Goal: Task Accomplishment & Management: Manage account settings

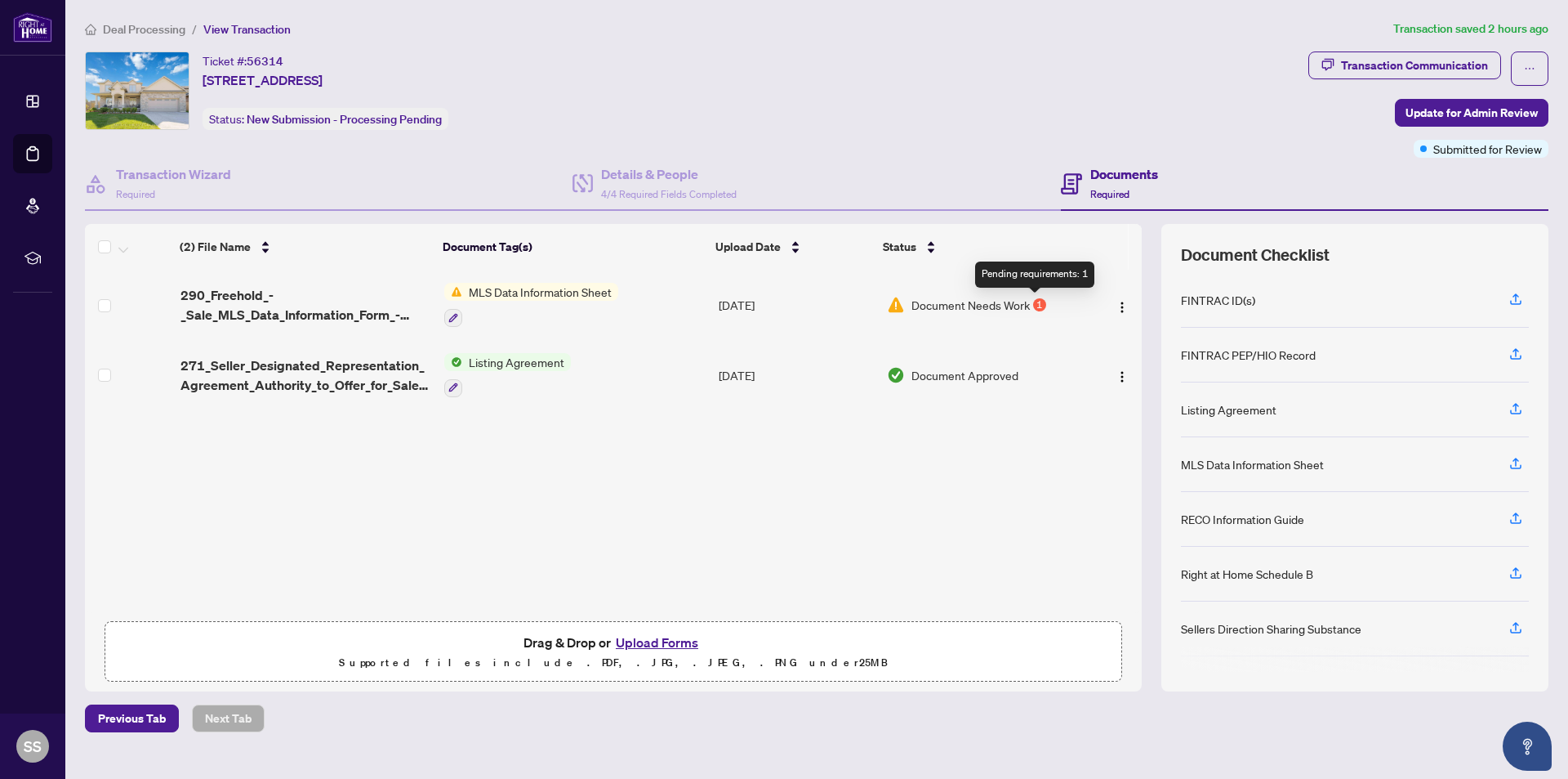
click at [1033, 305] on div "1" at bounding box center [1040, 305] width 13 height 13
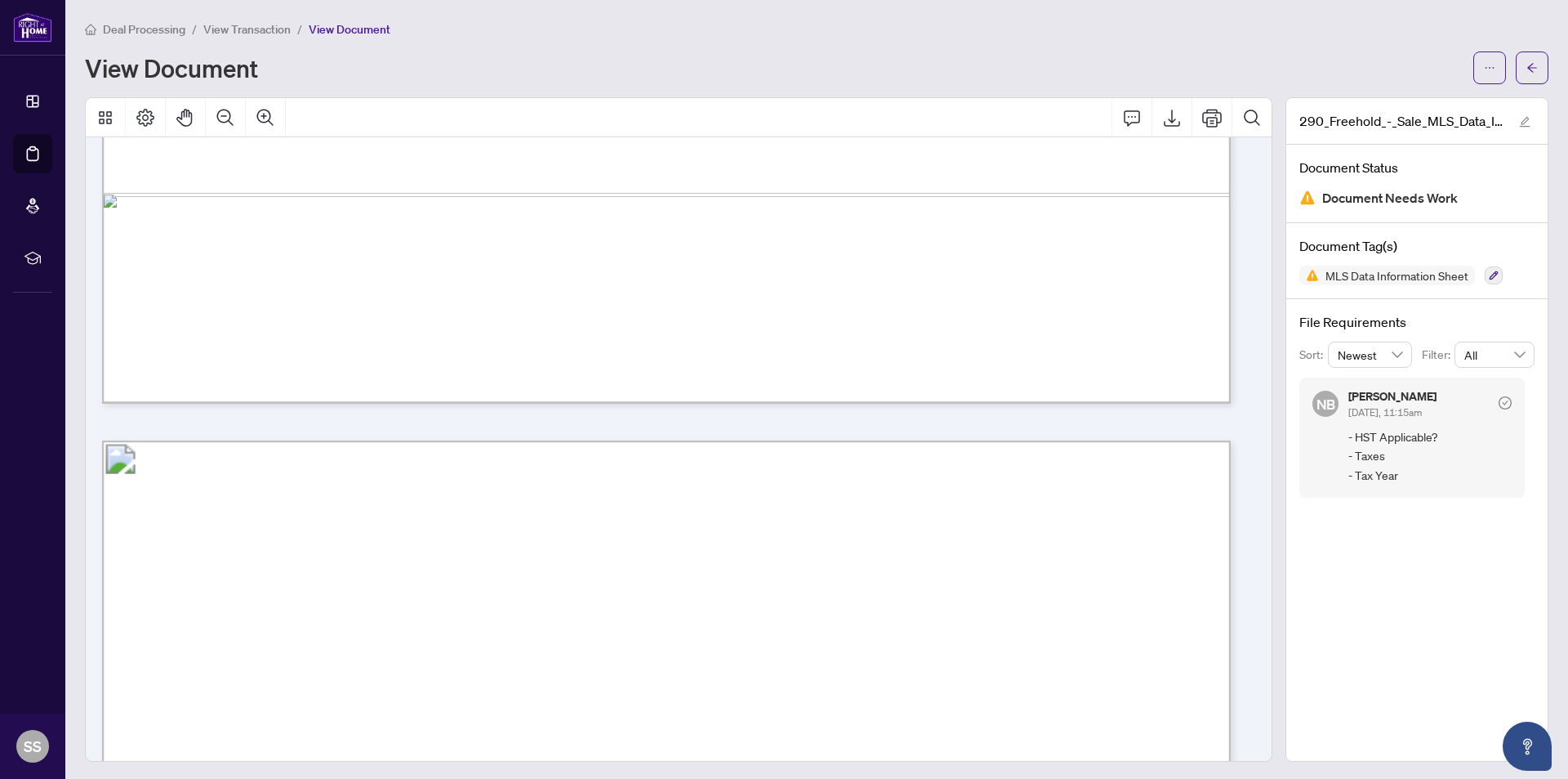
scroll to position [13234, 0]
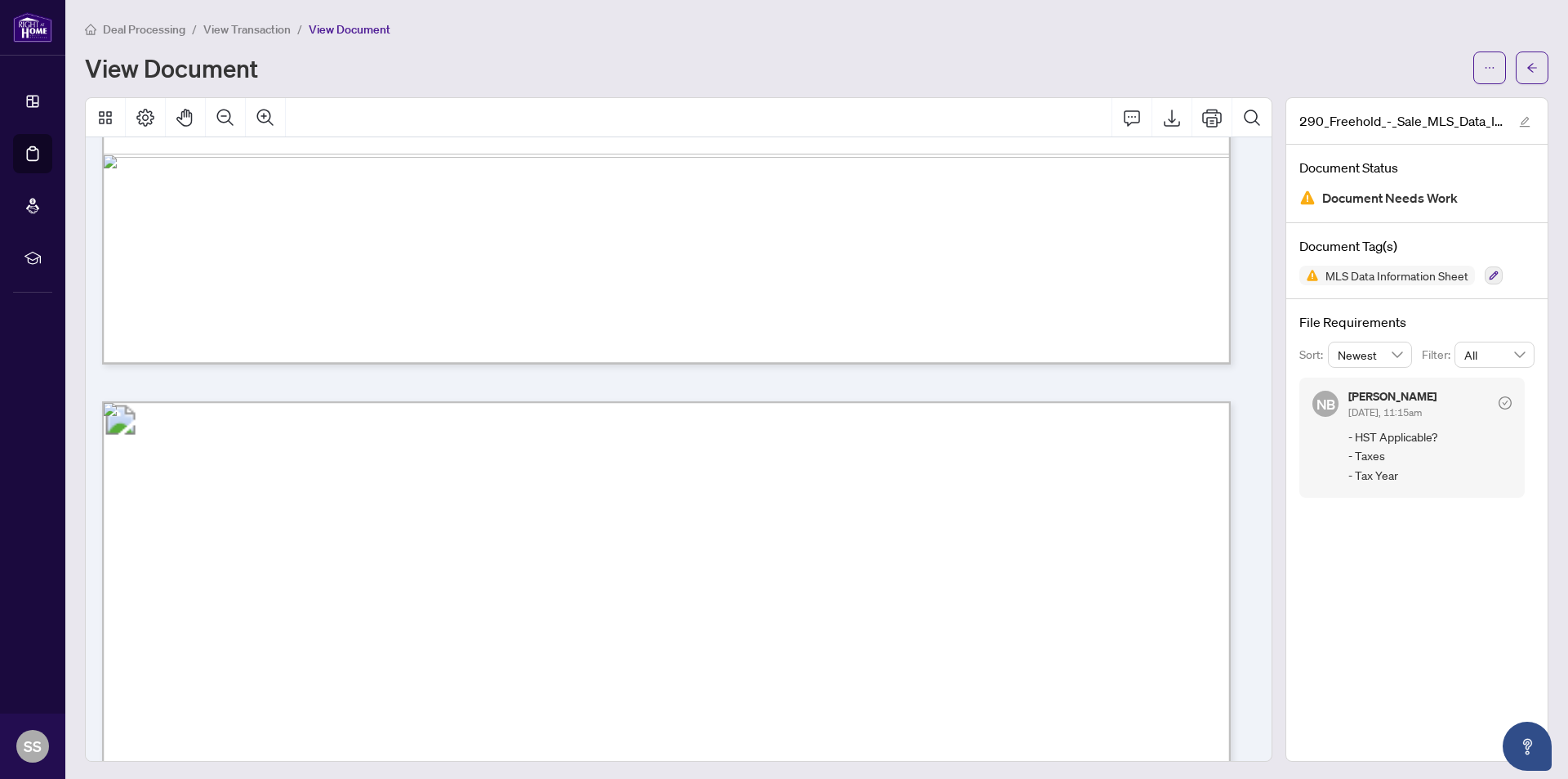
click at [835, 553] on span "[PHONE_NUMBER]" at bounding box center [818, 557] width 179 height 18
click at [1489, 277] on icon "button" at bounding box center [1494, 275] width 10 height 10
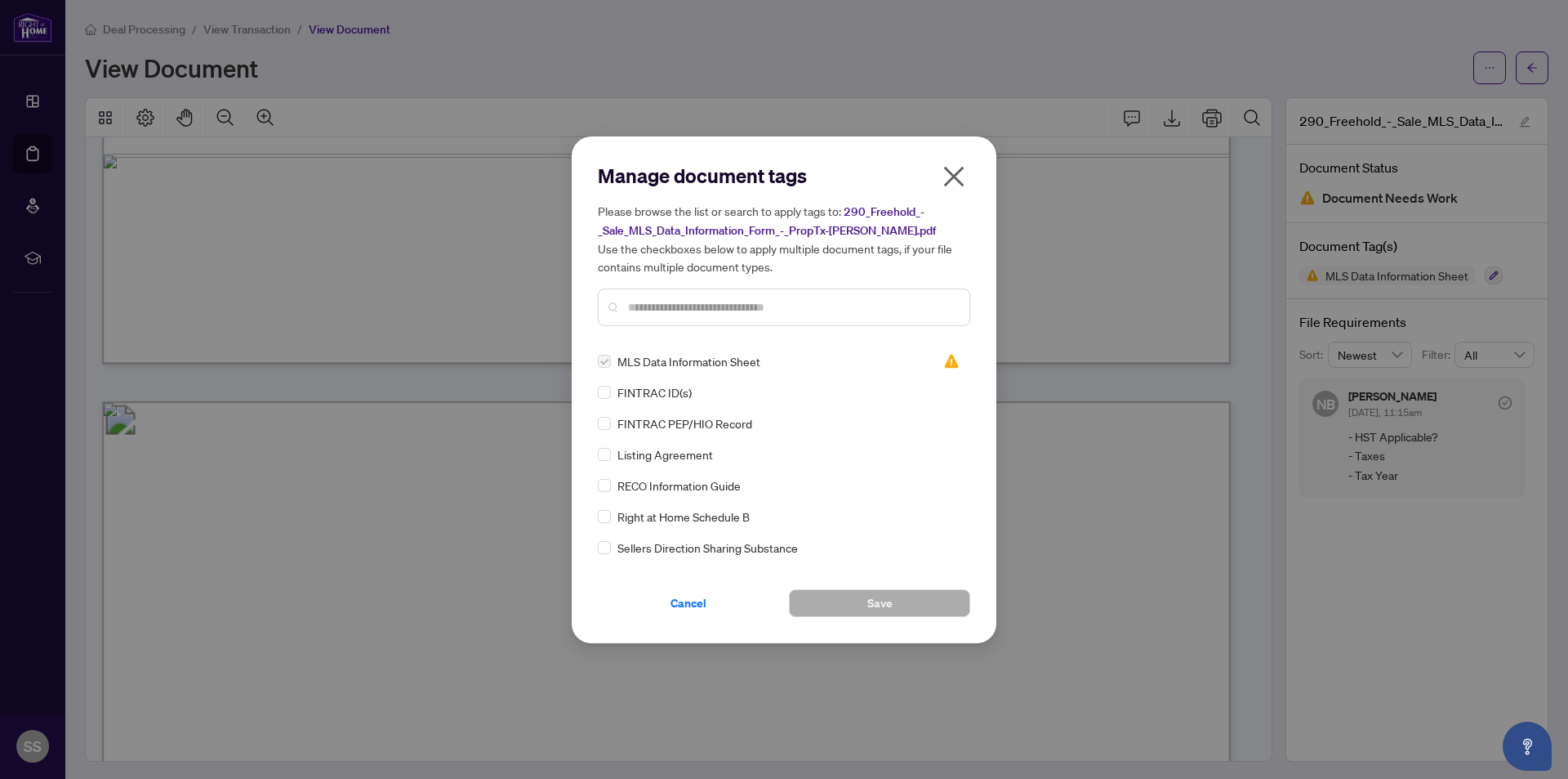
click at [730, 357] on span "MLS Data Information Sheet" at bounding box center [689, 361] width 143 height 18
click at [956, 175] on icon "close" at bounding box center [954, 175] width 20 height 20
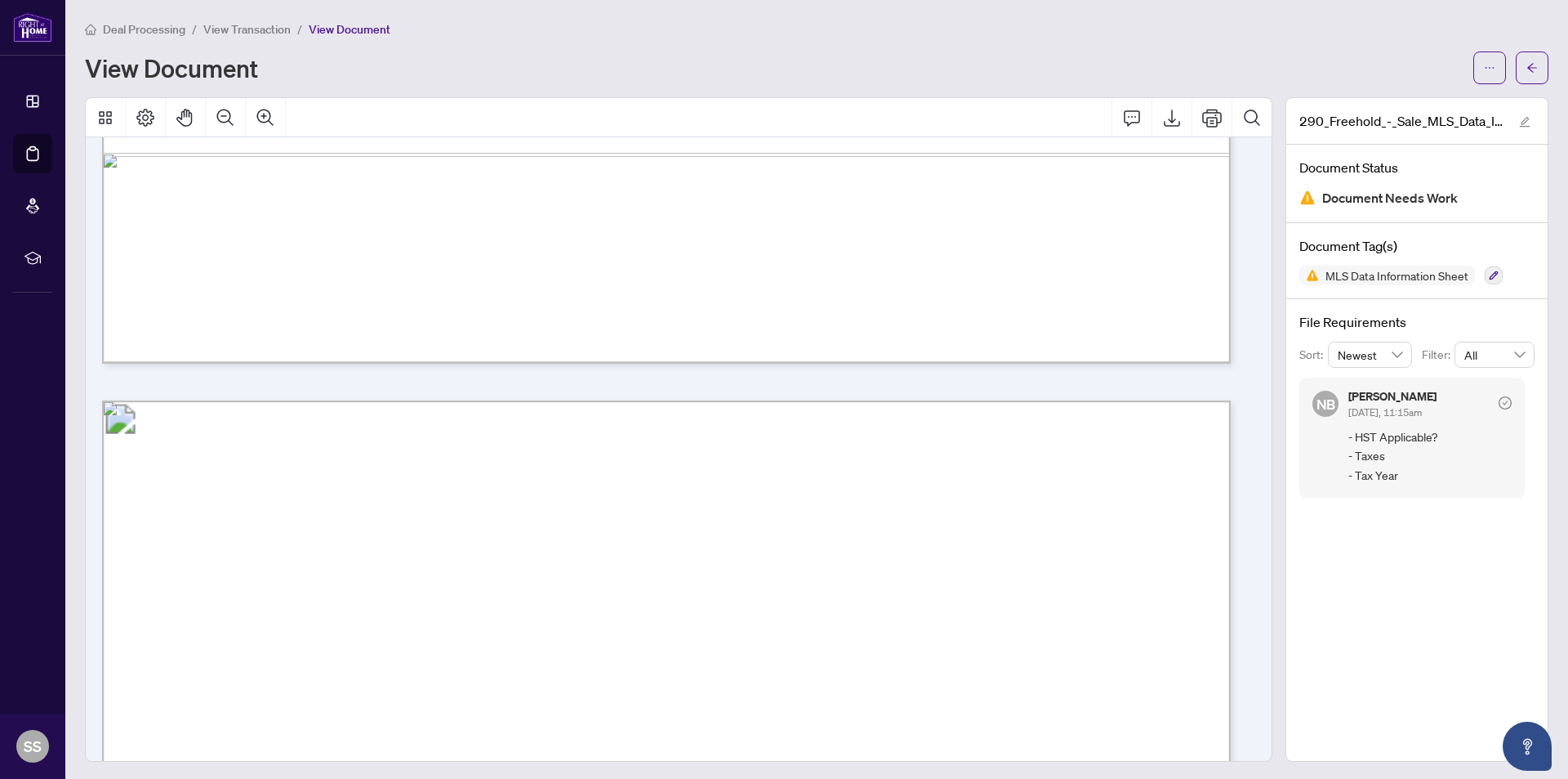
scroll to position [8333, 0]
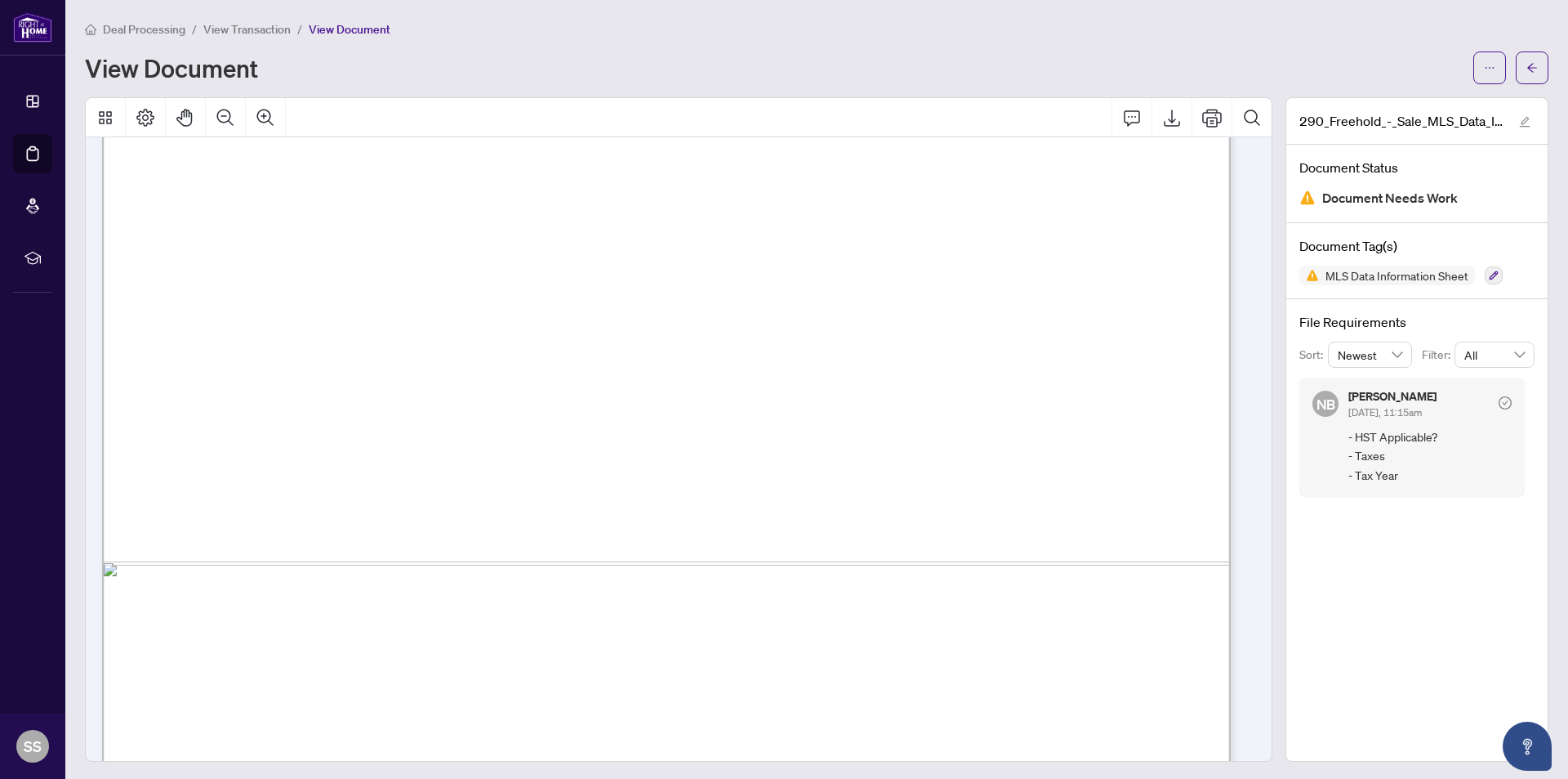
click at [341, 420] on span "32 Inch Min Doors" at bounding box center [278, 419] width 126 height 18
click at [269, 25] on span "View Transaction" at bounding box center [247, 29] width 88 height 14
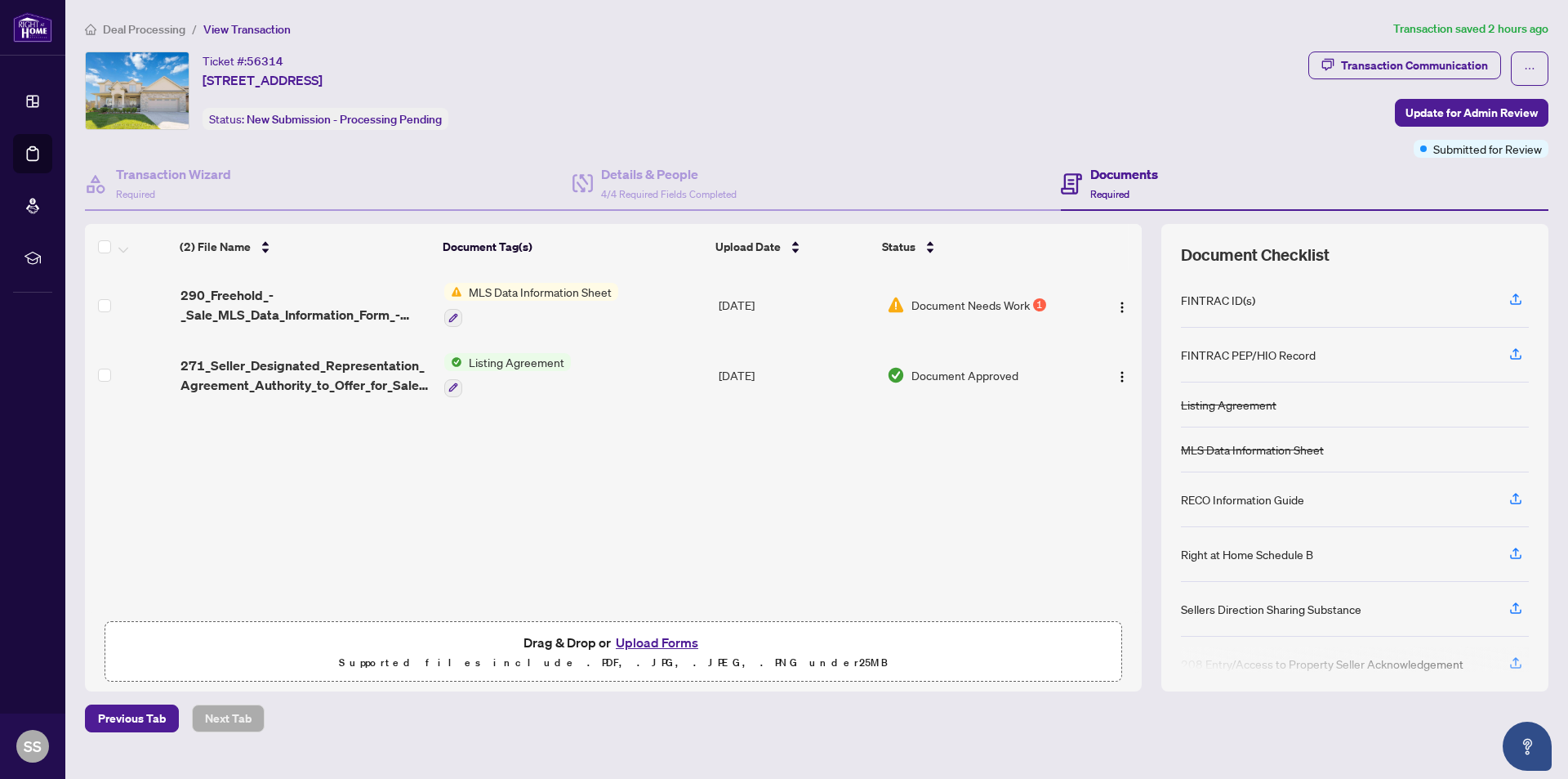
click at [588, 567] on div "(2) File Name Document Tag(s) Upload Date Status 290_Freehold_-_Sale_MLS_Data_I…" at bounding box center [613, 442] width 1057 height 343
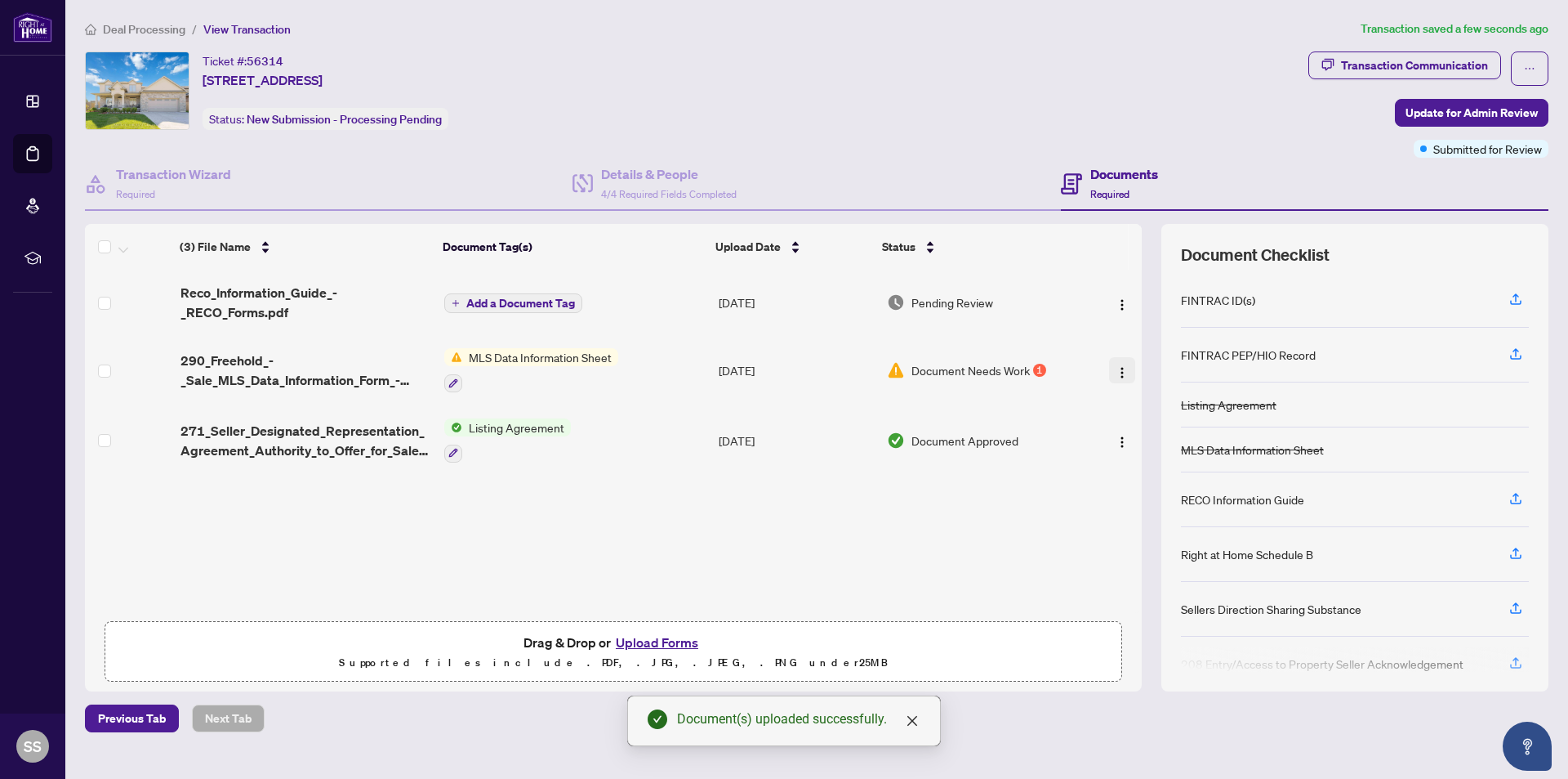
click at [1116, 373] on img "button" at bounding box center [1123, 373] width 13 height 13
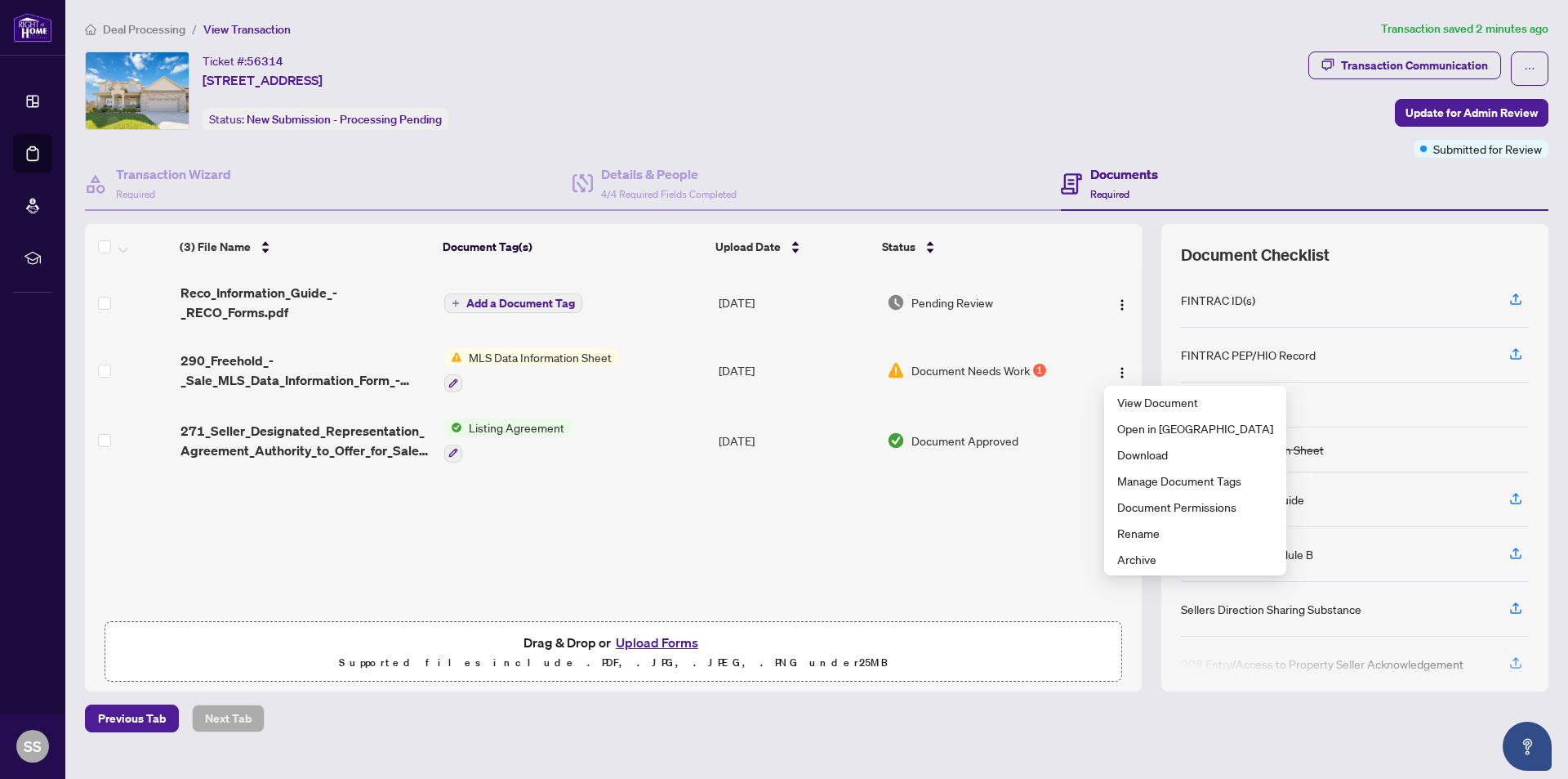
click at [1262, 174] on div "Documents Required" at bounding box center [1305, 184] width 488 height 53
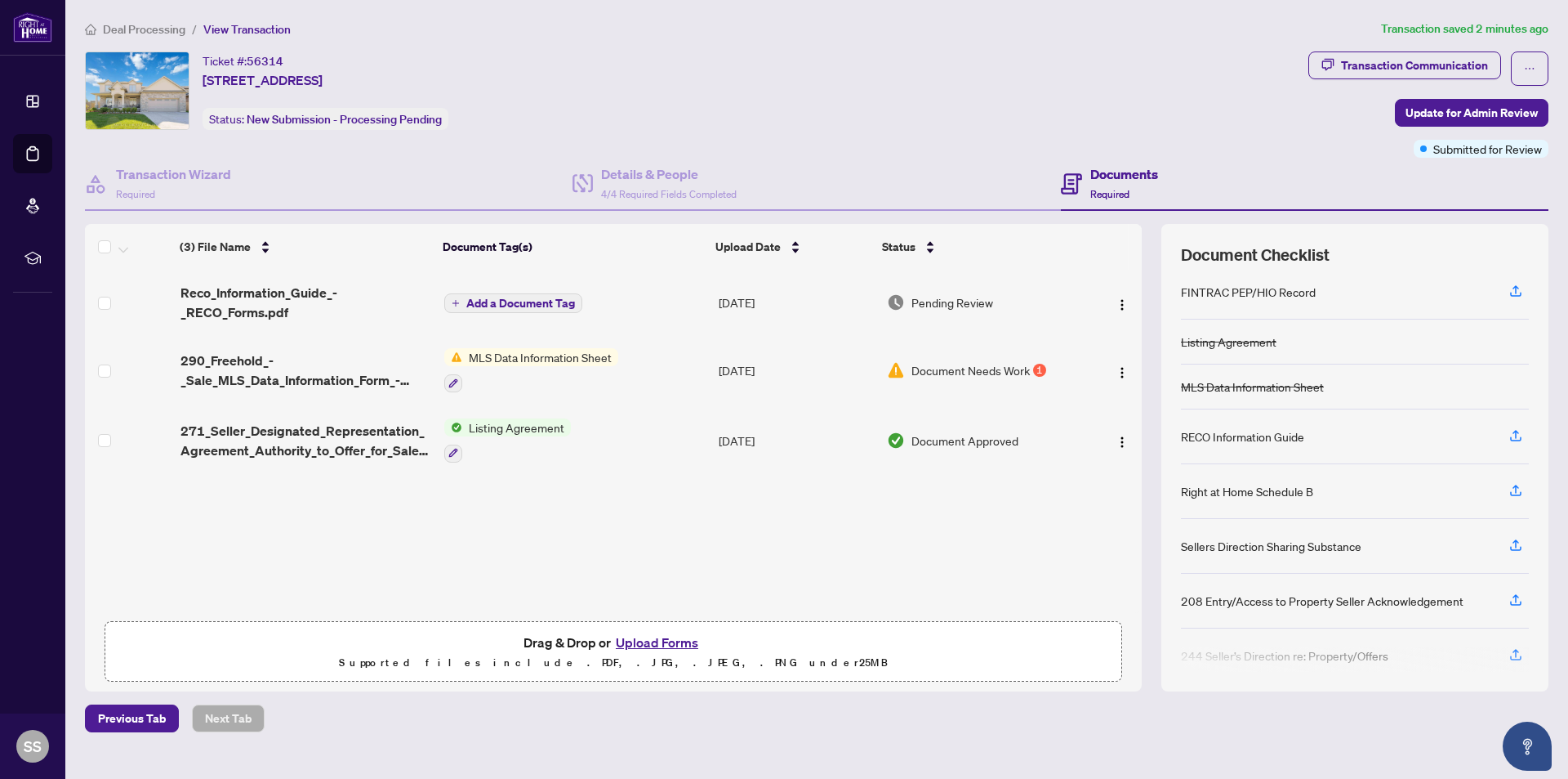
scroll to position [80, 0]
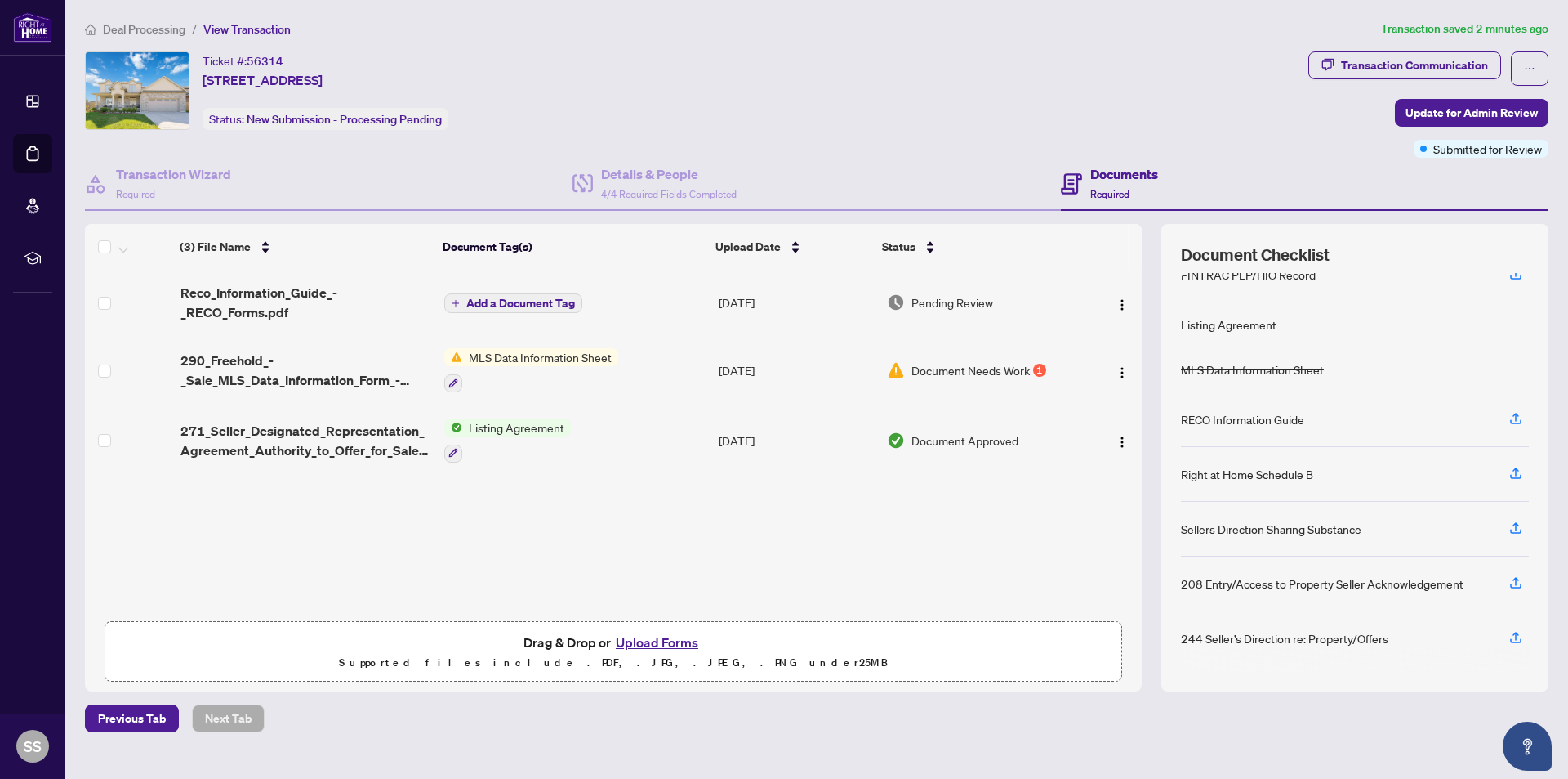
click at [939, 364] on span "Document Needs Work" at bounding box center [970, 370] width 119 height 18
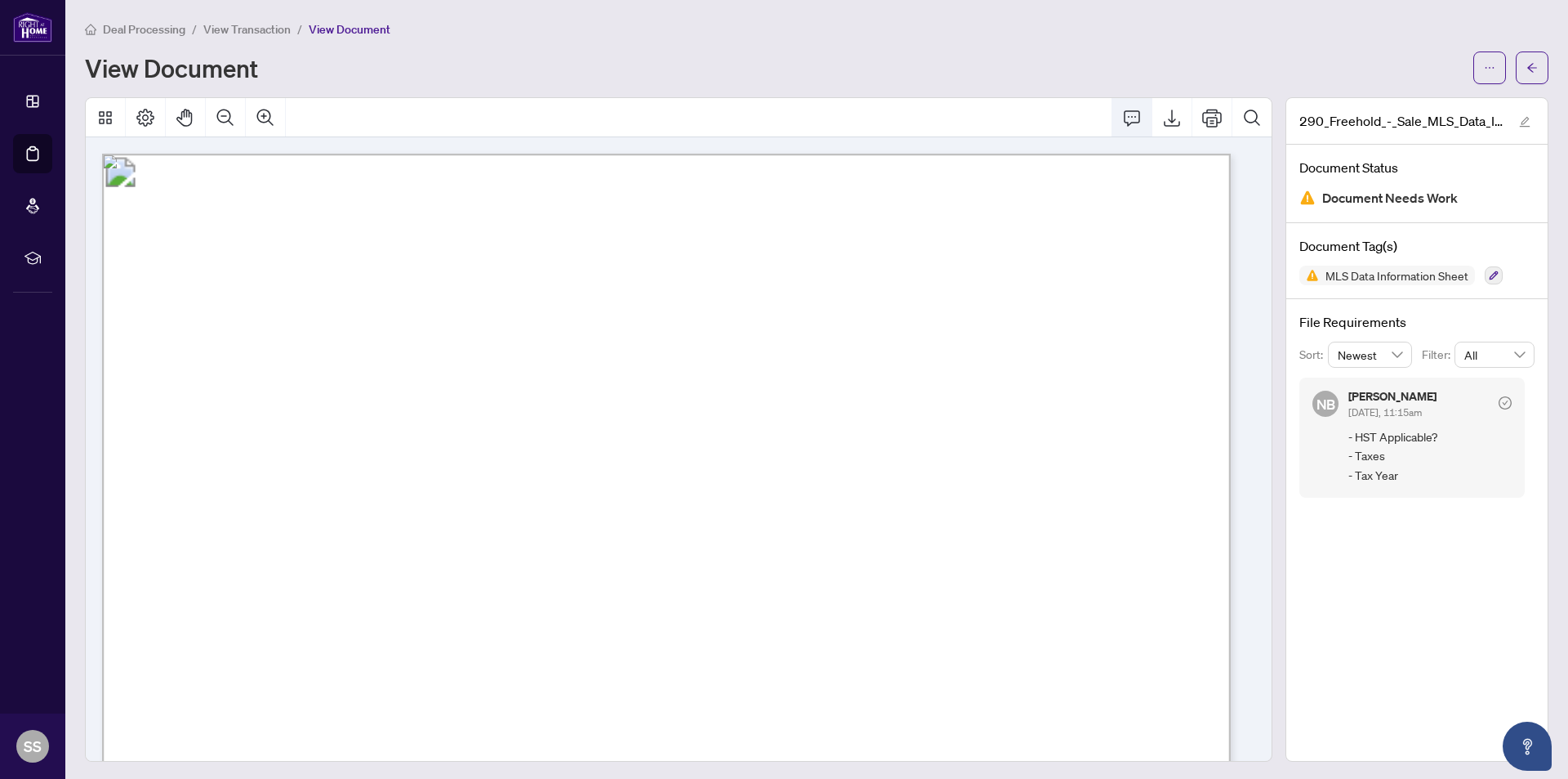
click at [1122, 118] on icon "Comment" at bounding box center [1131, 118] width 19 height 19
click at [1376, 551] on div "290_Freehold_-_Sale_MLS_Data_Information_Form_-_PropTx-[PERSON_NAME].pdf Docume…" at bounding box center [1417, 429] width 263 height 664
click at [1122, 117] on icon "Comment" at bounding box center [1131, 118] width 19 height 19
click at [1124, 110] on icon "Comment" at bounding box center [1131, 118] width 16 height 15
click at [1378, 534] on div "290_Freehold_-_Sale_MLS_Data_Information_Form_-_PropTx-[PERSON_NAME].pdf Docume…" at bounding box center [1417, 429] width 263 height 664
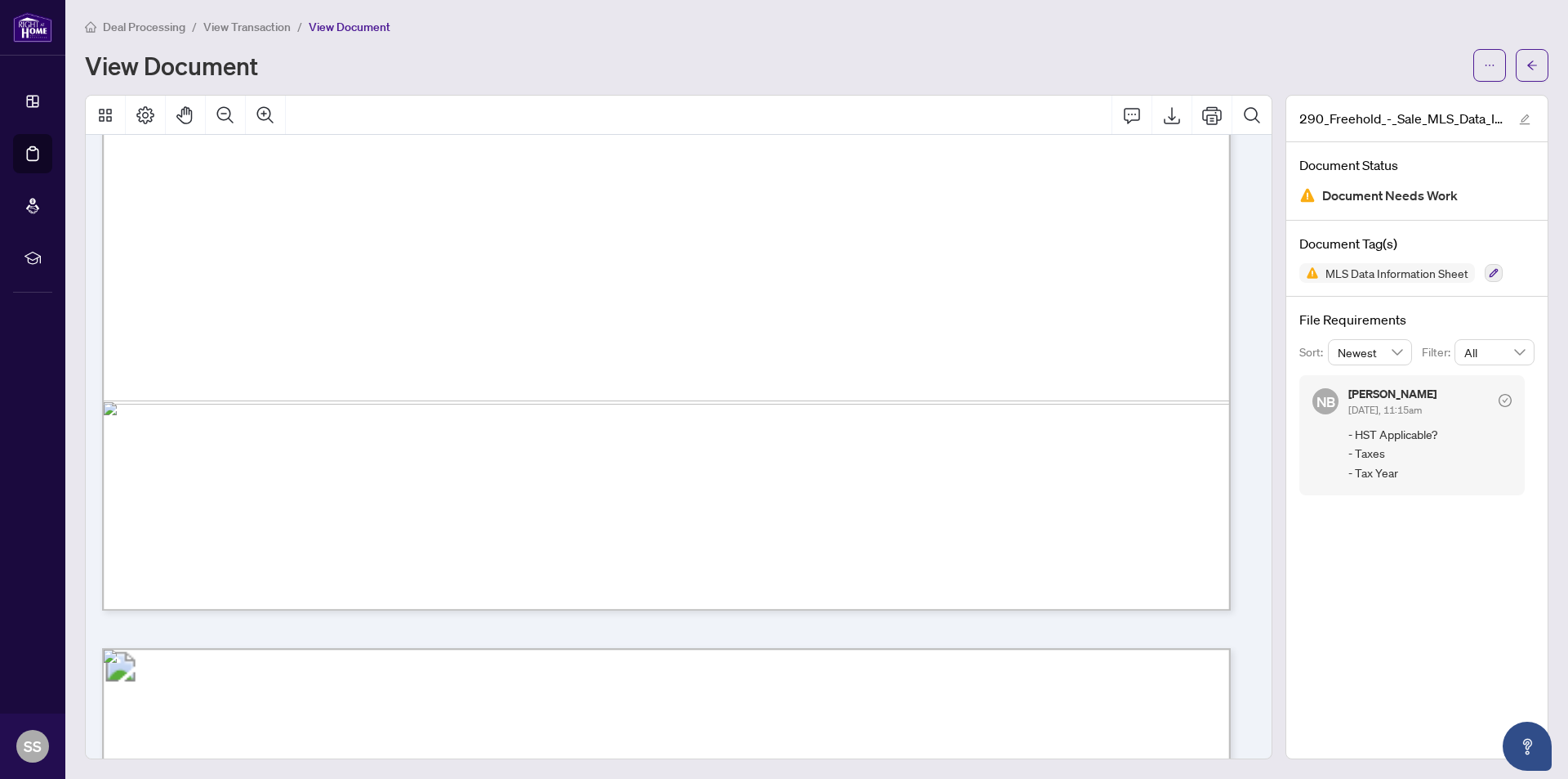
scroll to position [980, 0]
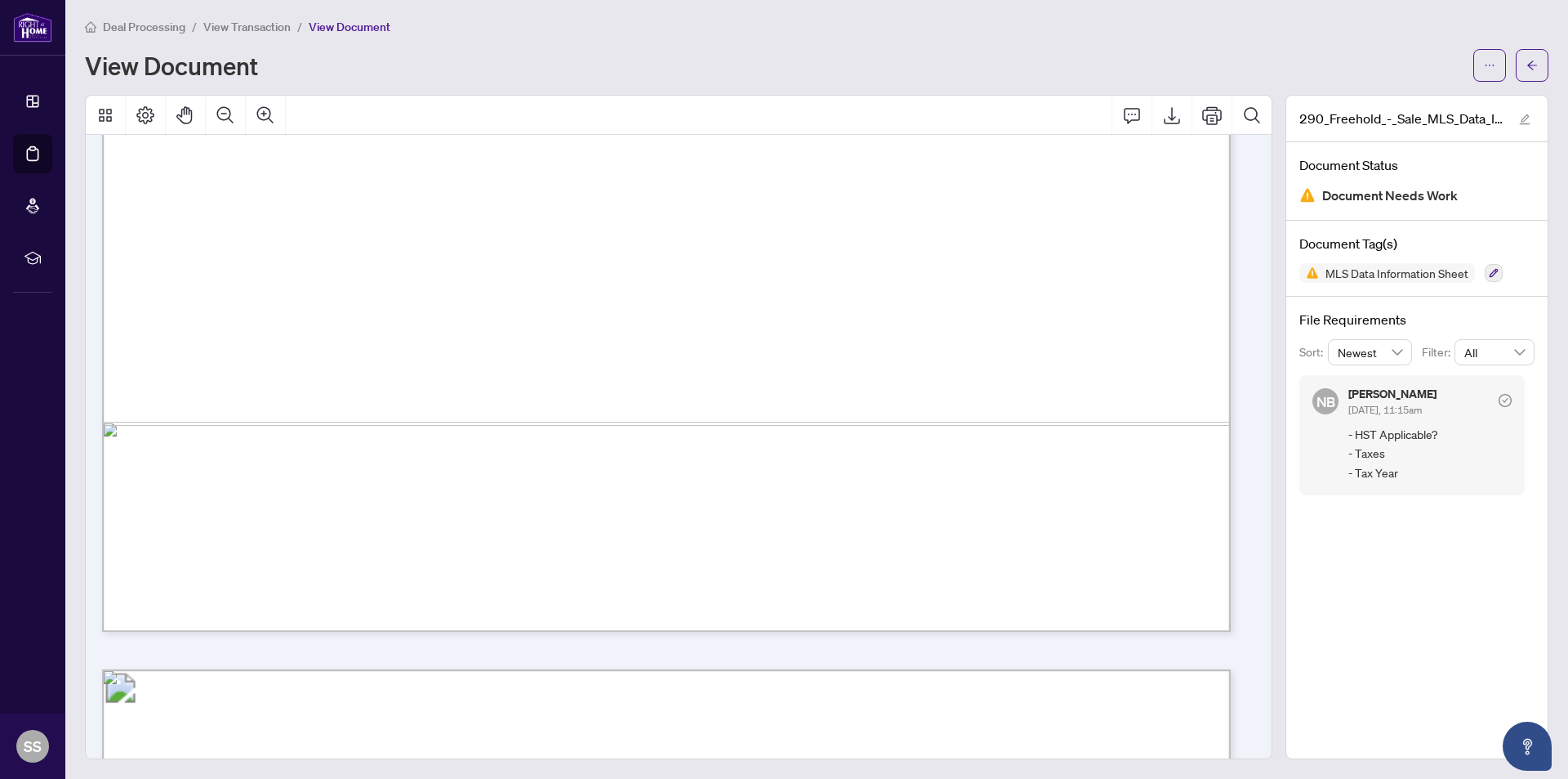
click at [566, 338] on span "In Addition To" at bounding box center [519, 338] width 92 height 18
click at [1124, 114] on icon "Comment" at bounding box center [1131, 116] width 16 height 15
click at [704, 504] on icon "Save" at bounding box center [705, 496] width 16 height 16
click at [313, 345] on span "1,349,000.00" at bounding box center [254, 354] width 118 height 18
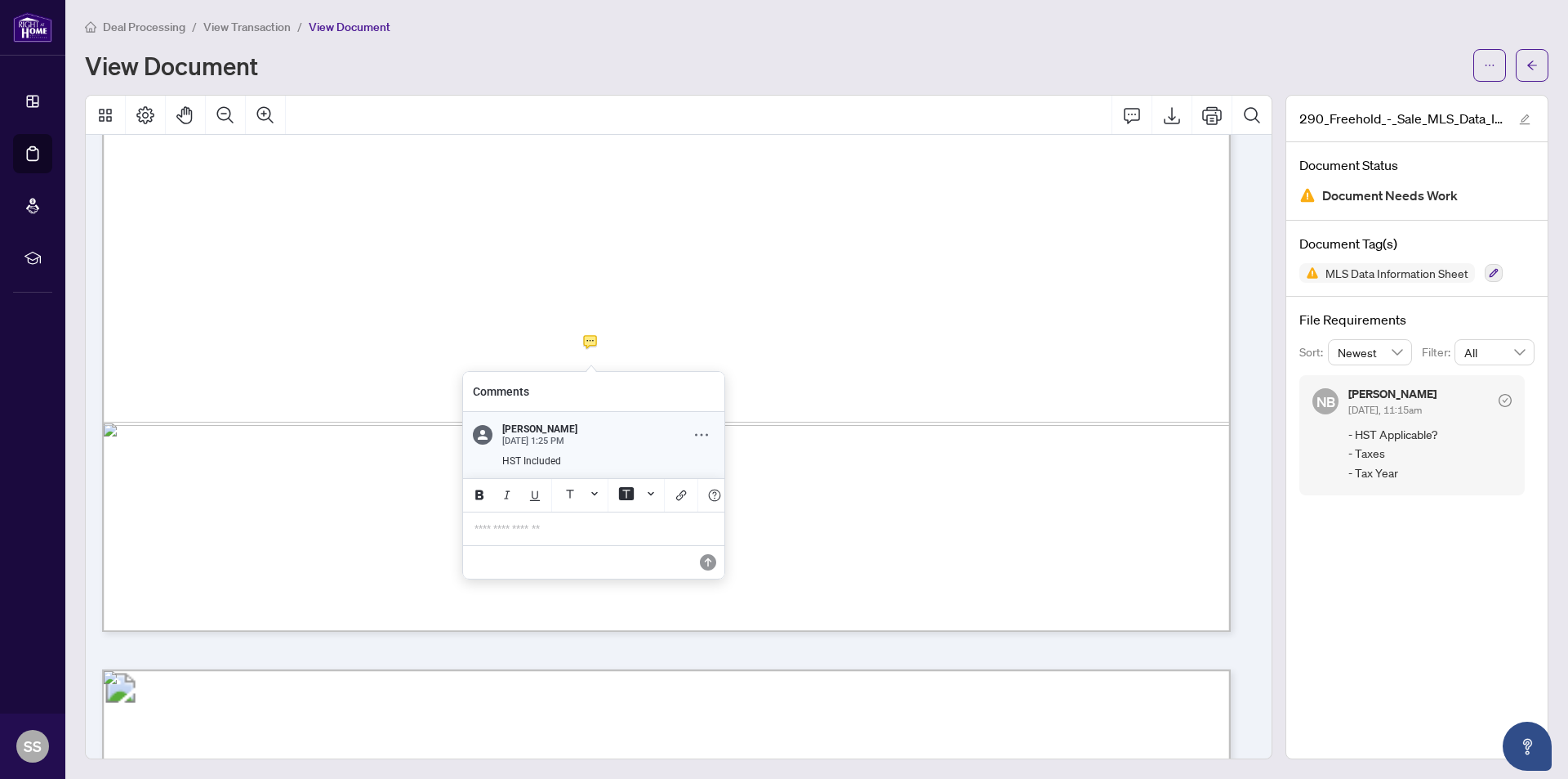
click at [707, 434] on icon "Comment Options" at bounding box center [702, 435] width 13 height 3
click at [677, 502] on span "Delete Comment" at bounding box center [666, 500] width 72 height 13
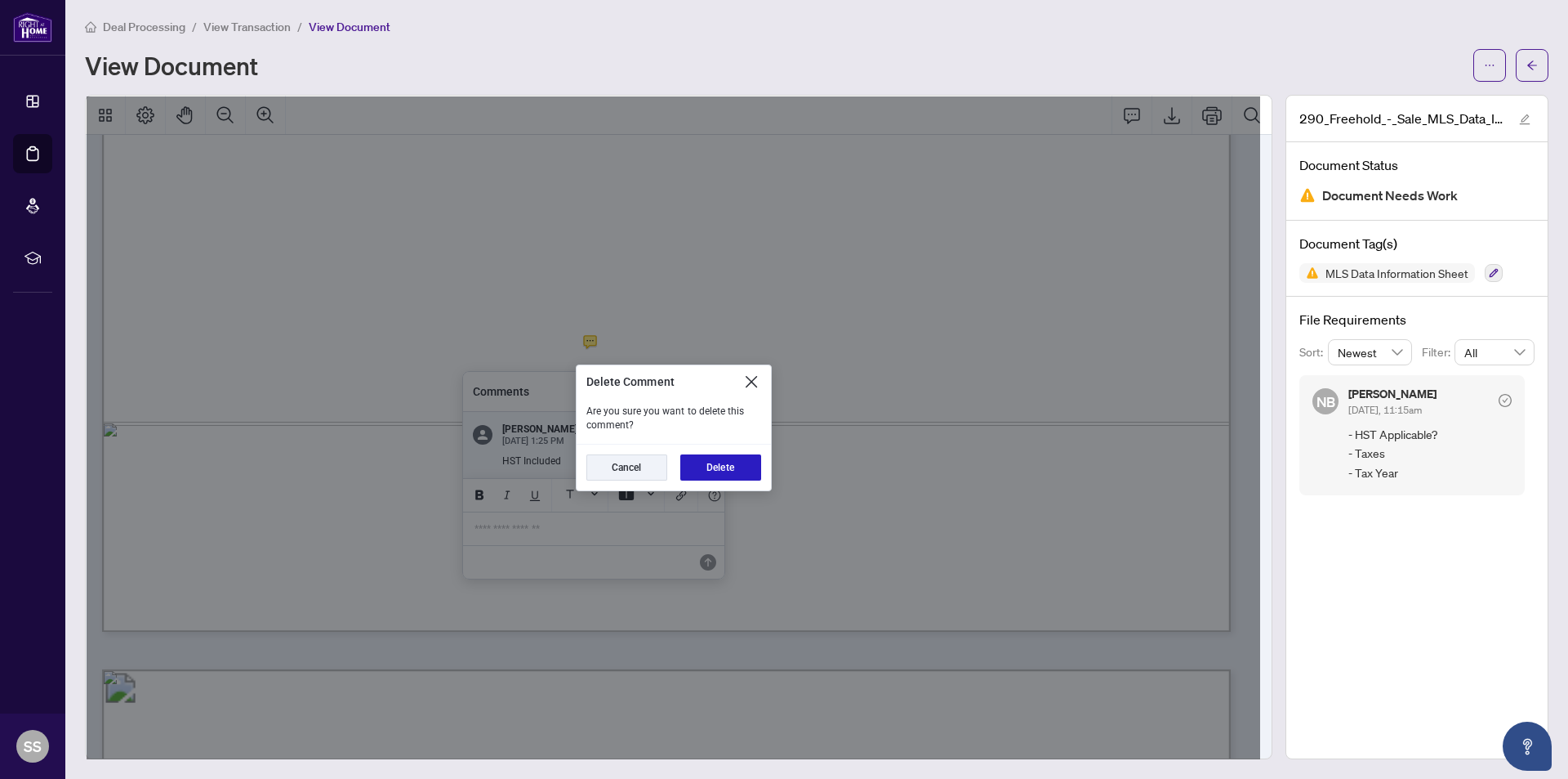
click at [706, 469] on button "Delete" at bounding box center [721, 467] width 81 height 26
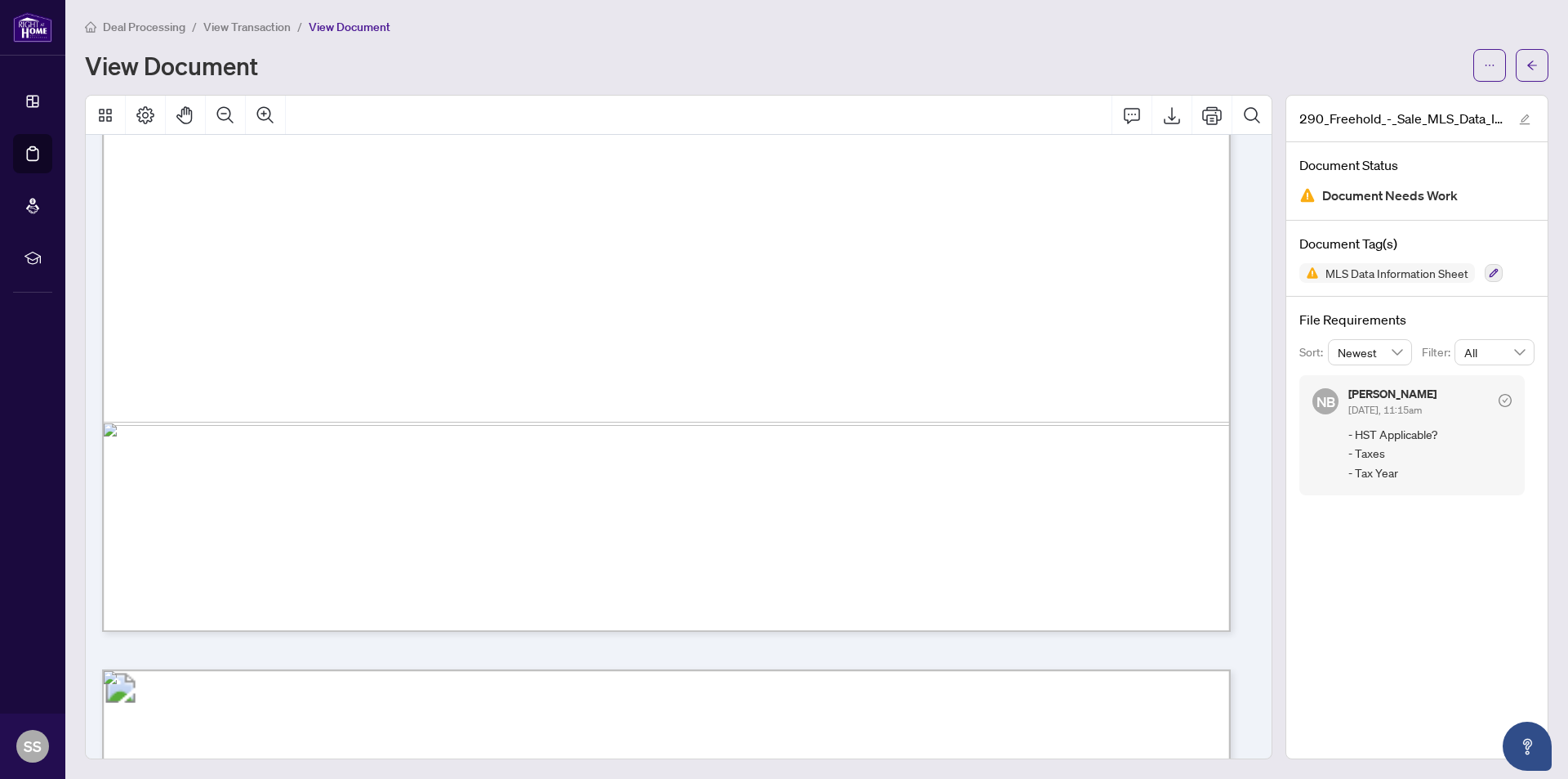
click at [1122, 117] on icon "Comment" at bounding box center [1131, 115] width 19 height 19
click at [313, 345] on span "1,349,000.00" at bounding box center [254, 354] width 118 height 18
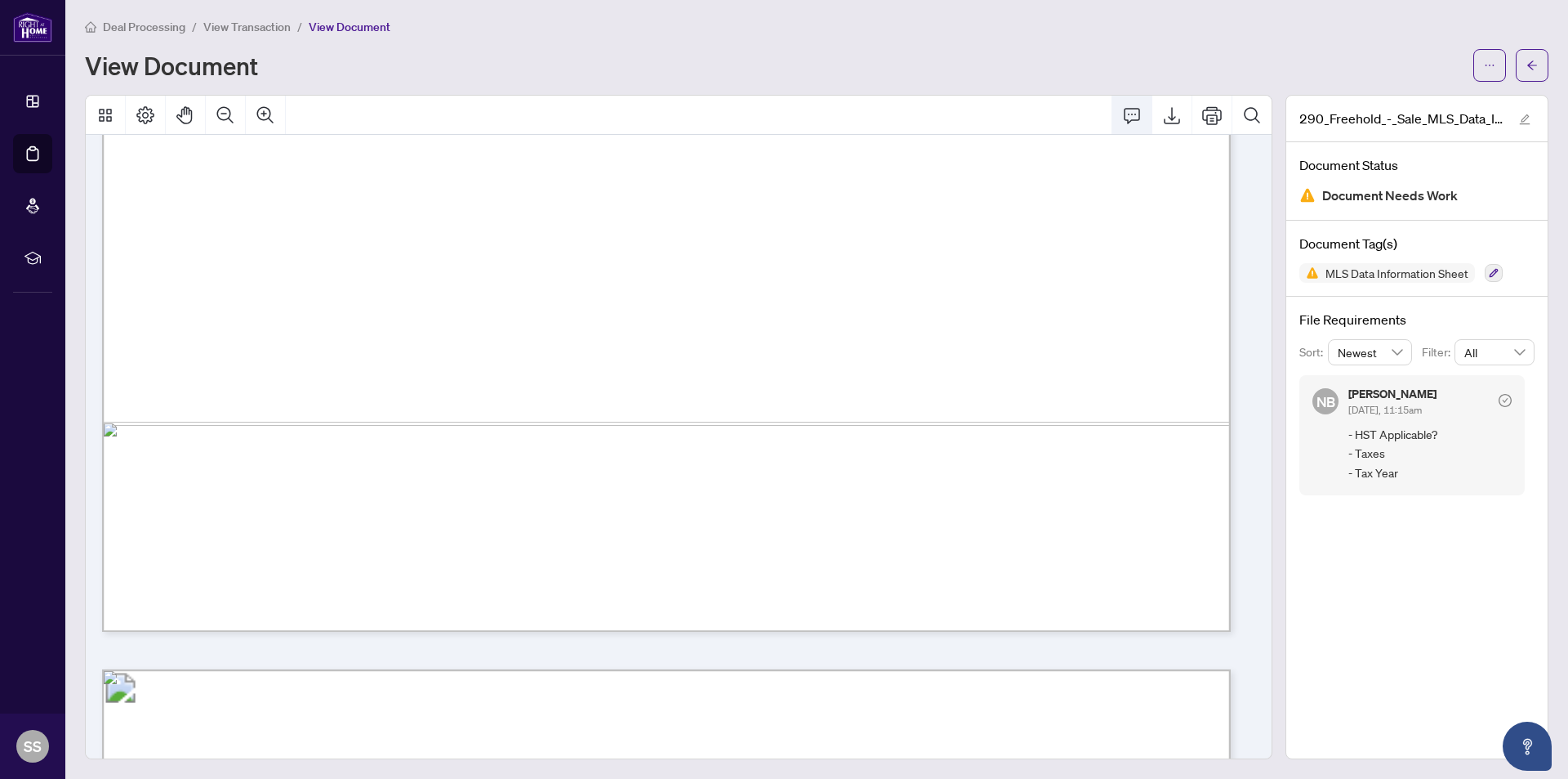
click at [1124, 114] on icon "Comment" at bounding box center [1131, 116] width 16 height 15
click at [399, 469] on p "**********" at bounding box center [462, 461] width 238 height 13
click at [572, 503] on icon "Save" at bounding box center [574, 495] width 16 height 16
click at [1122, 120] on icon "Comment" at bounding box center [1131, 115] width 19 height 19
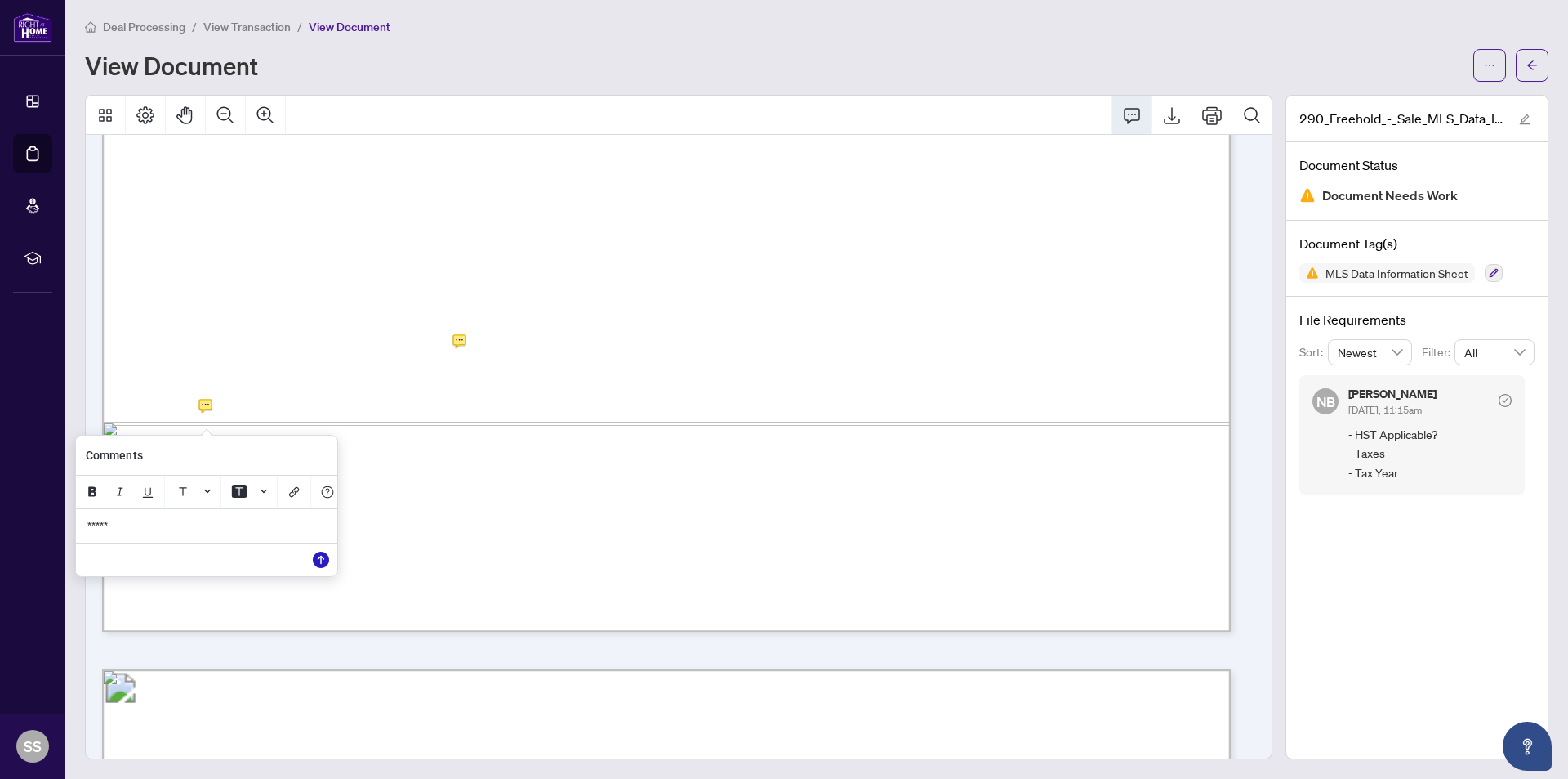
click at [320, 567] on icon "Save" at bounding box center [321, 559] width 16 height 16
click at [1122, 121] on icon "Comment" at bounding box center [1131, 115] width 19 height 19
click at [556, 565] on icon "Save" at bounding box center [556, 556] width 16 height 16
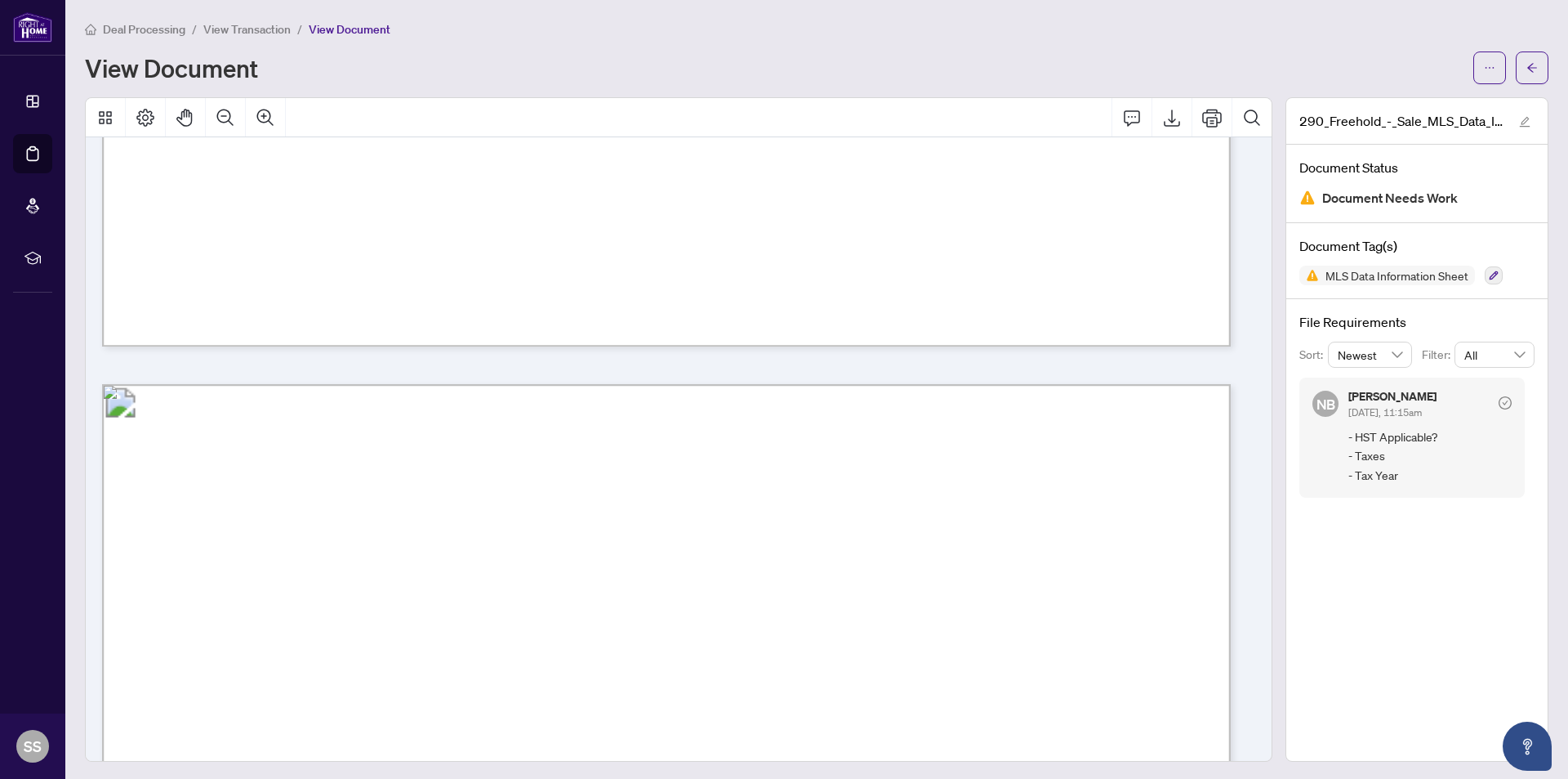
scroll to position [1062, 0]
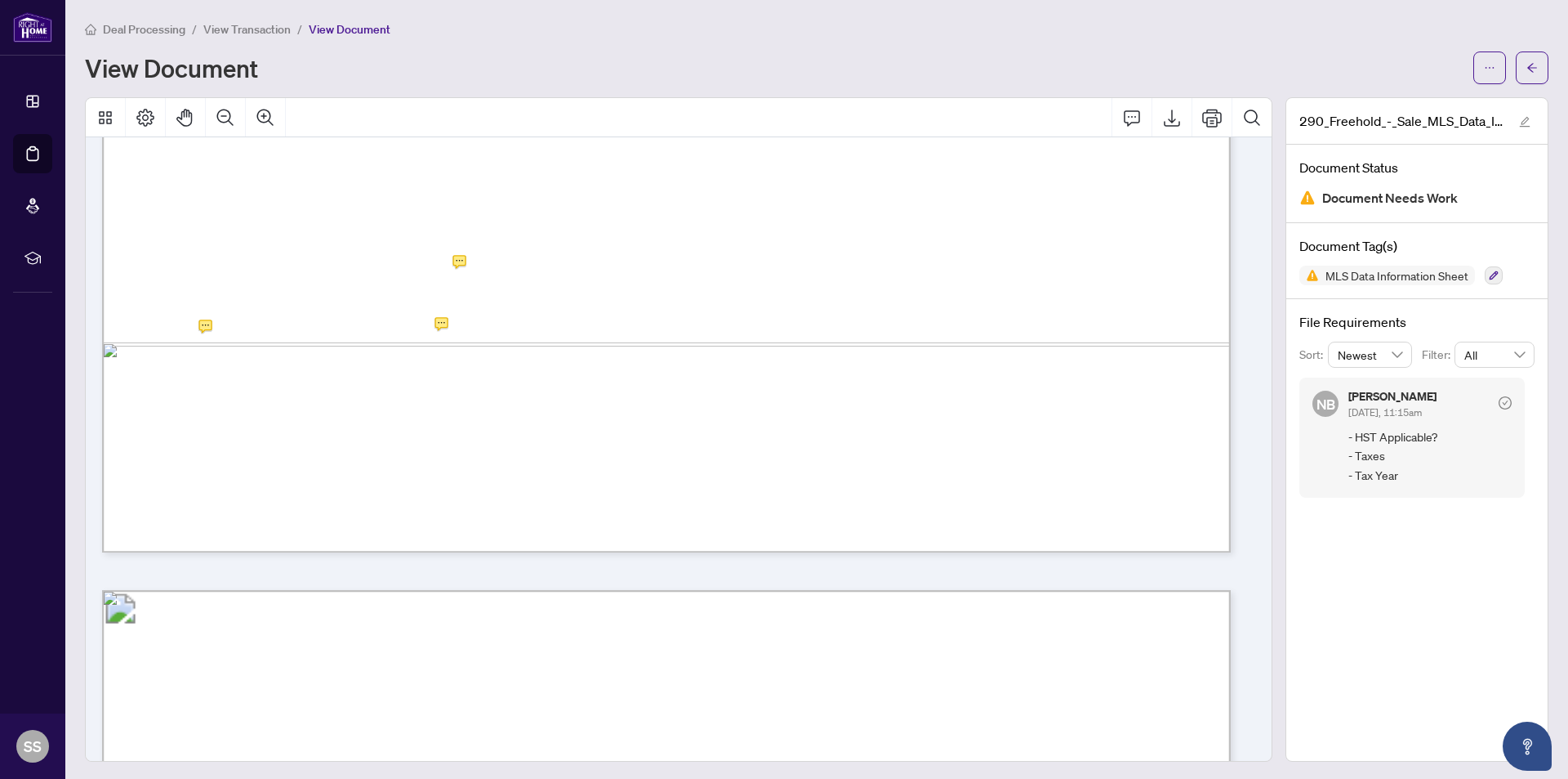
click at [1217, 54] on div "View Document" at bounding box center [816, 67] width 1463 height 33
click at [1527, 72] on icon "arrow-left" at bounding box center [1532, 67] width 12 height 12
